Goal: Information Seeking & Learning: Understand process/instructions

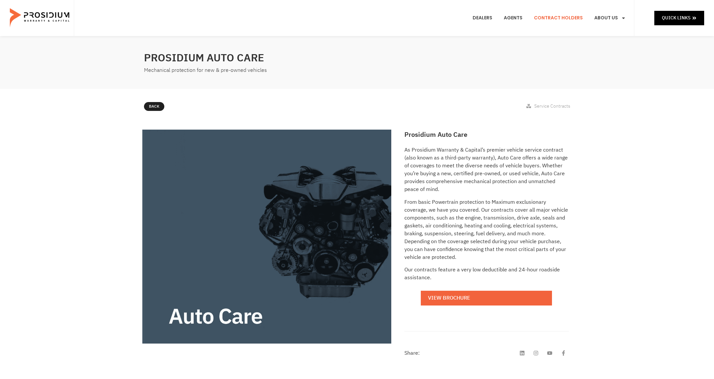
click at [550, 18] on link "Contract Holders" at bounding box center [558, 18] width 59 height 24
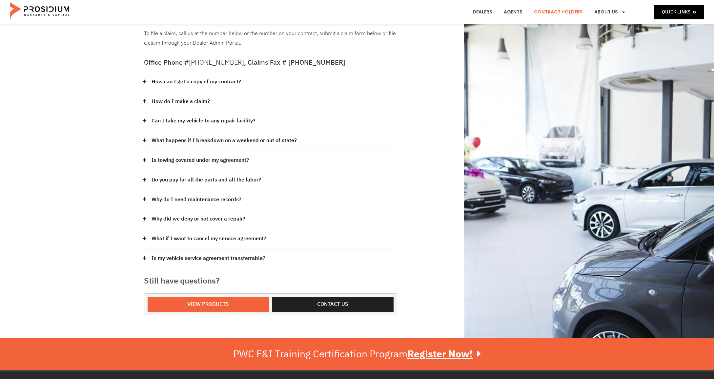
scroll to position [62, 0]
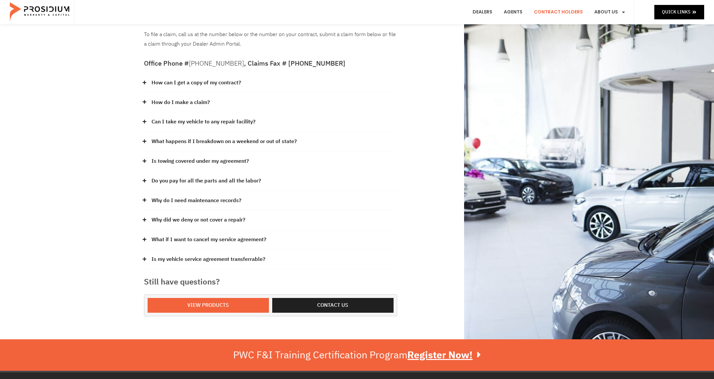
click at [193, 98] on link "How do I make a claim?" at bounding box center [180, 103] width 58 height 10
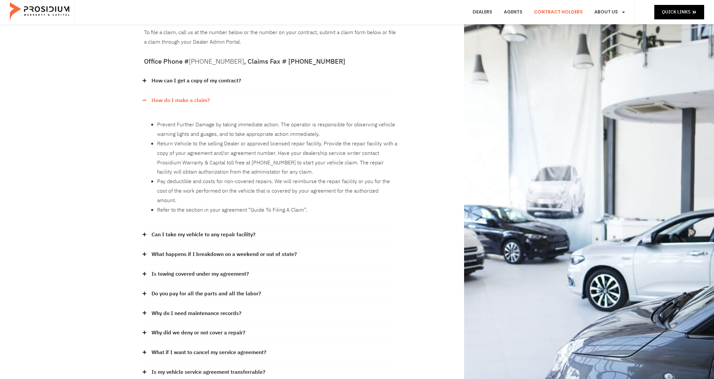
scroll to position [66, 0]
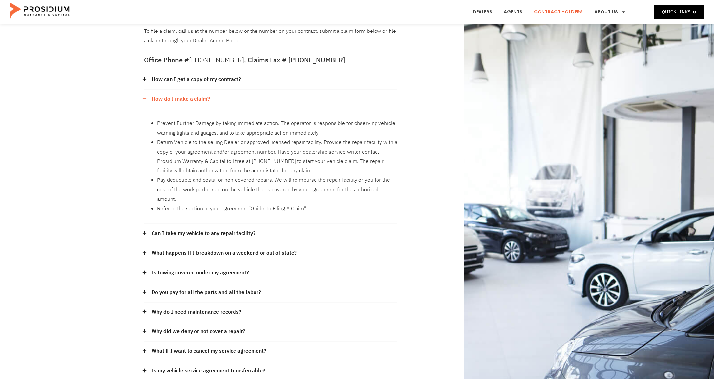
click at [169, 248] on link "What happens if I breakdown on a weekend or out of state?" at bounding box center [223, 253] width 145 height 10
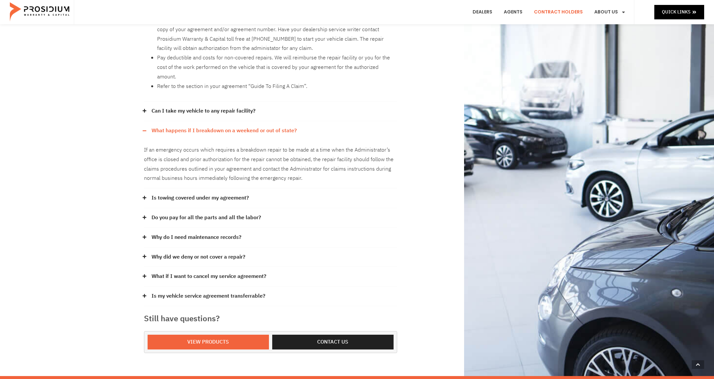
scroll to position [188, 0]
click at [183, 252] on link "Why did we deny or not cover a repair?" at bounding box center [198, 257] width 94 height 10
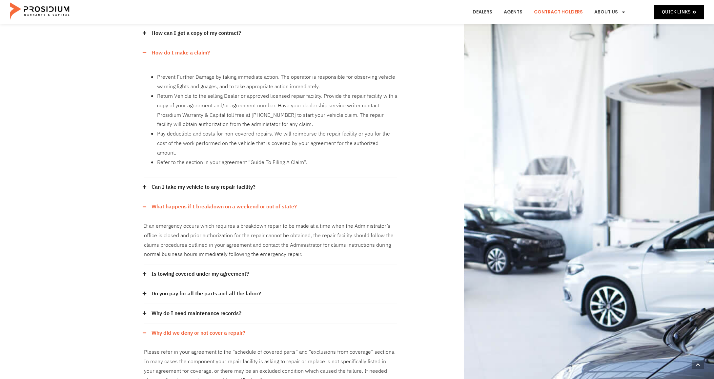
scroll to position [111, 0]
click at [144, 185] on icon at bounding box center [144, 187] width 4 height 4
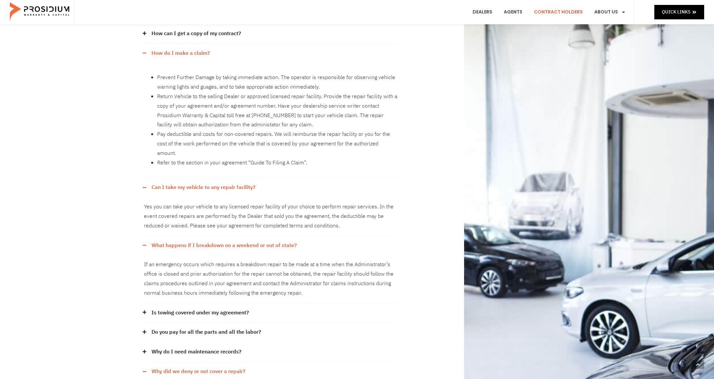
click at [142, 185] on icon at bounding box center [144, 187] width 4 height 4
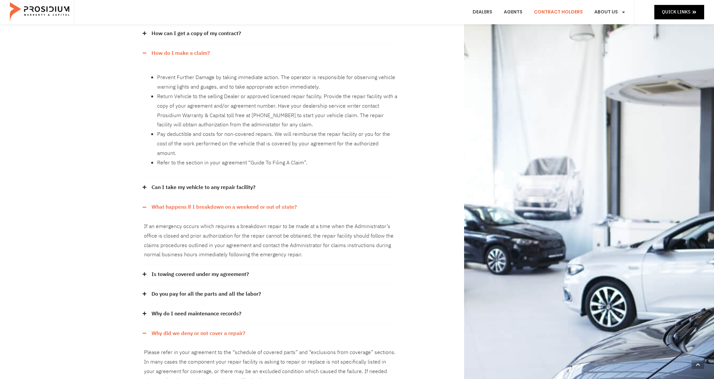
click at [145, 205] on icon at bounding box center [144, 207] width 4 height 4
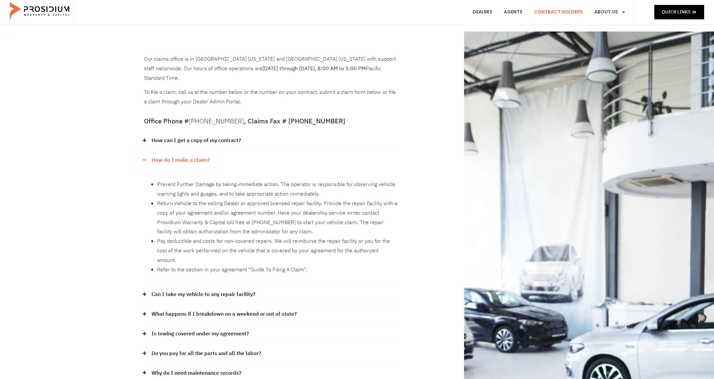
scroll to position [3, 0]
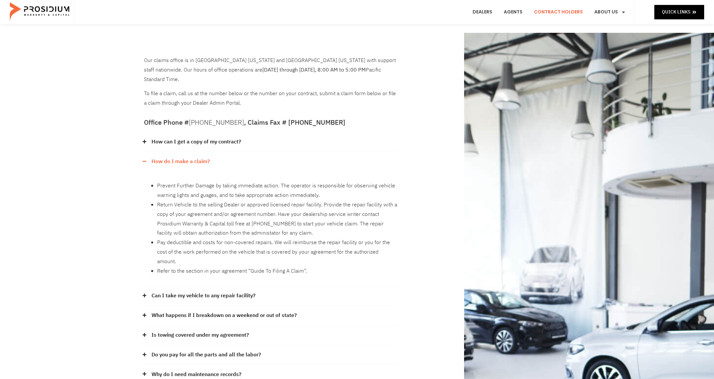
click at [147, 159] on span at bounding box center [146, 161] width 4 height 4
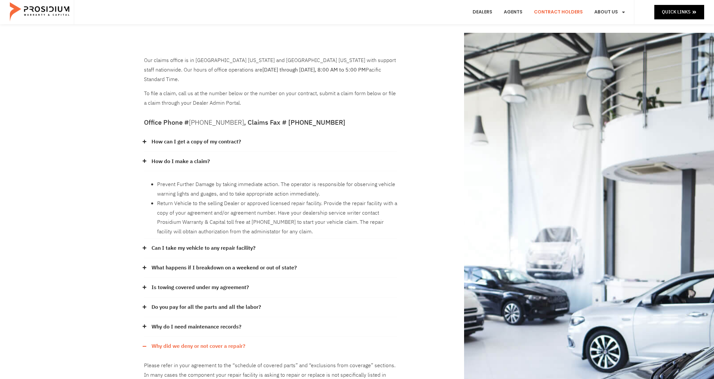
scroll to position [3, 0]
